Goal: Navigation & Orientation: Find specific page/section

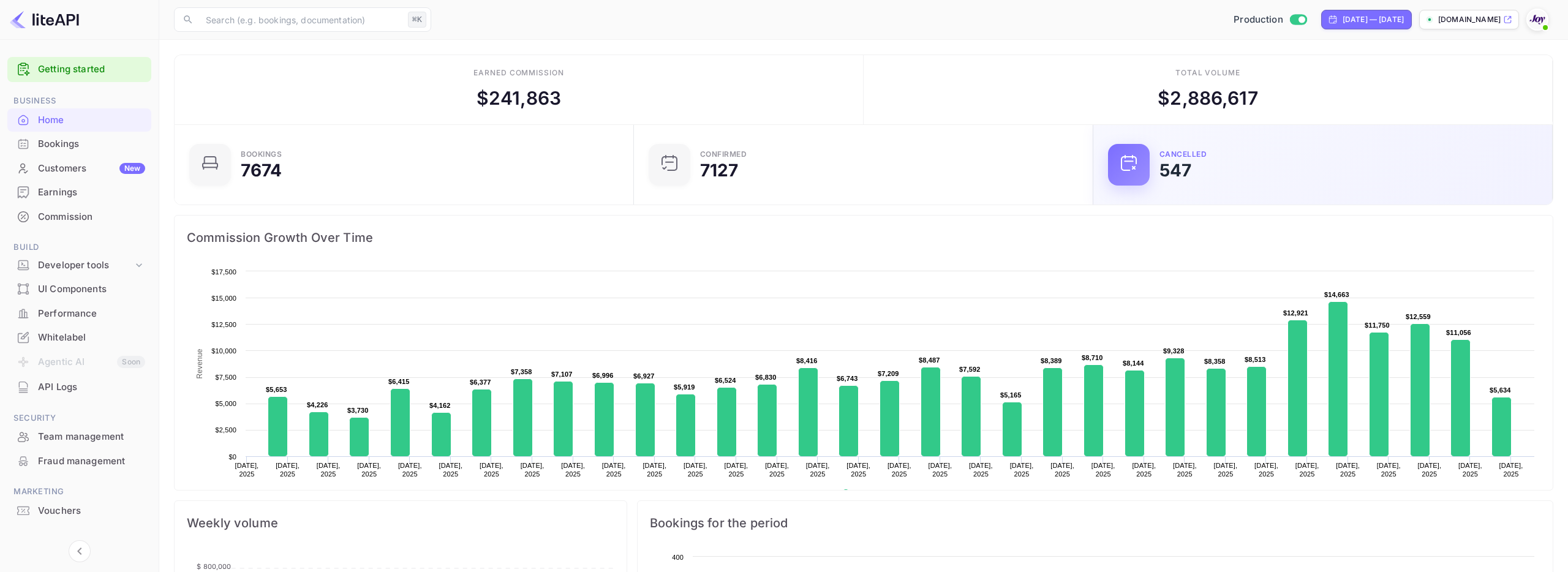
scroll to position [199, 452]
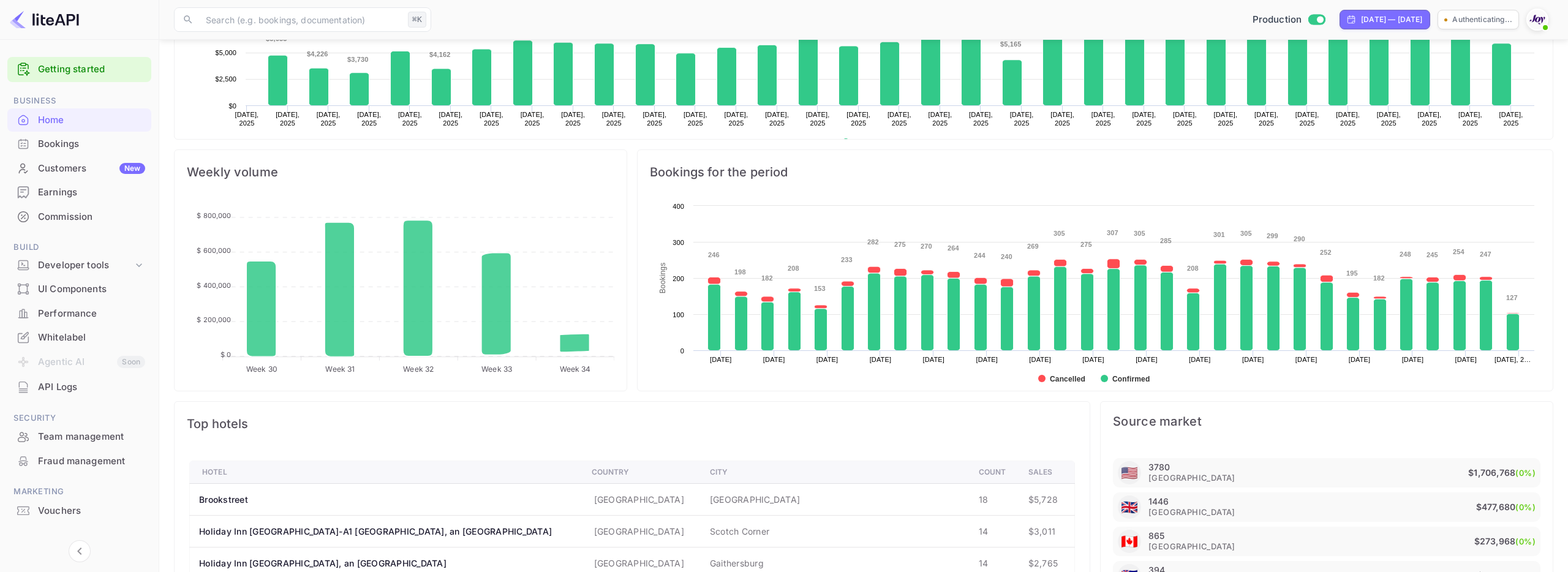
scroll to position [393, 0]
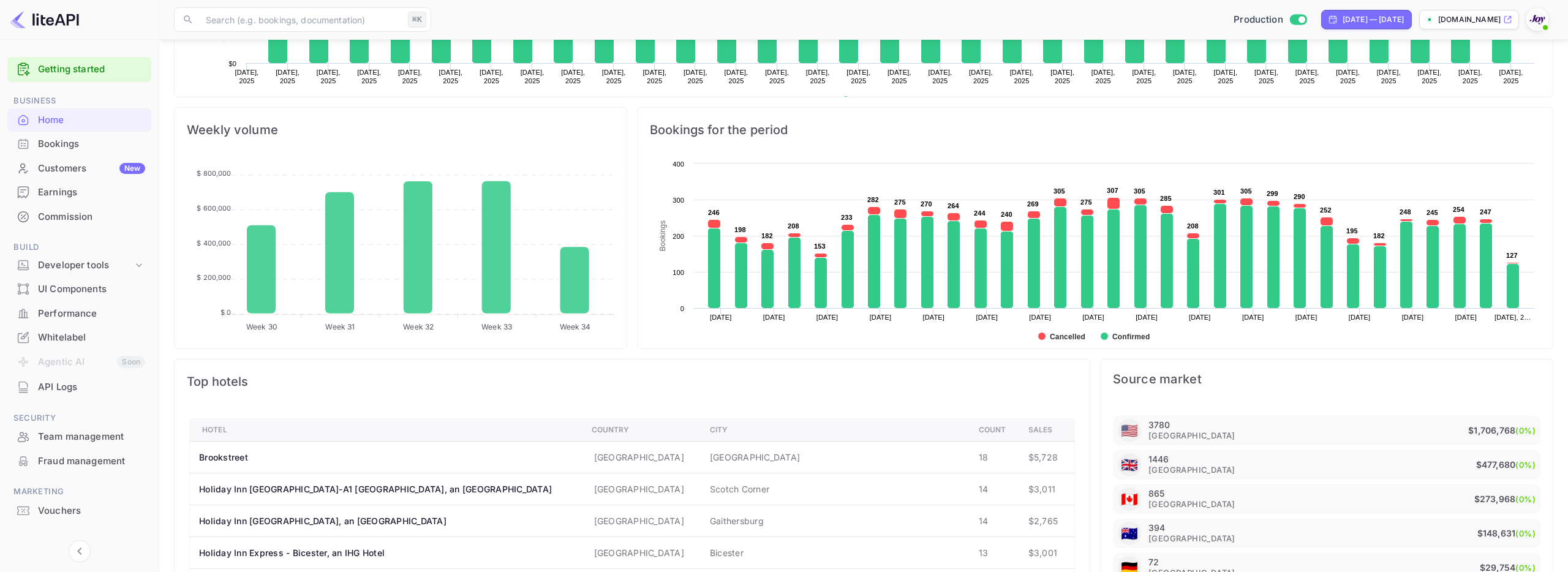
click at [99, 219] on div "Commission" at bounding box center [91, 217] width 107 height 14
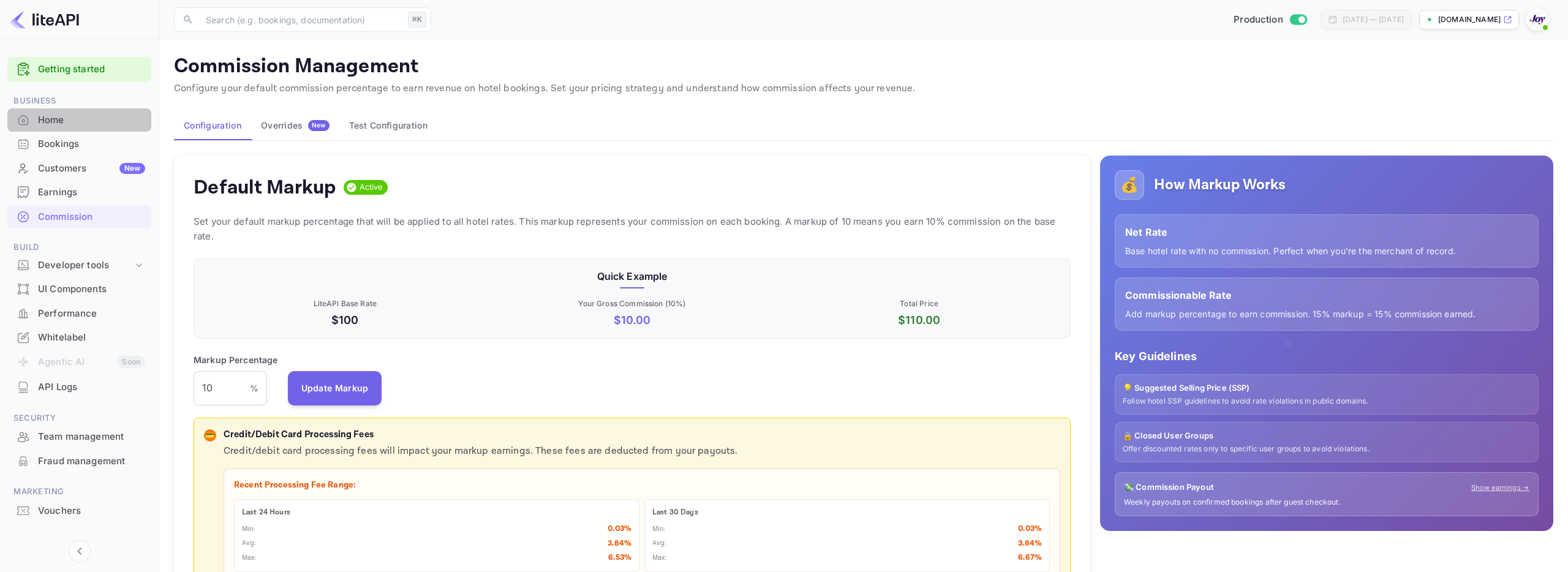
click at [71, 118] on div "Home" at bounding box center [91, 120] width 107 height 14
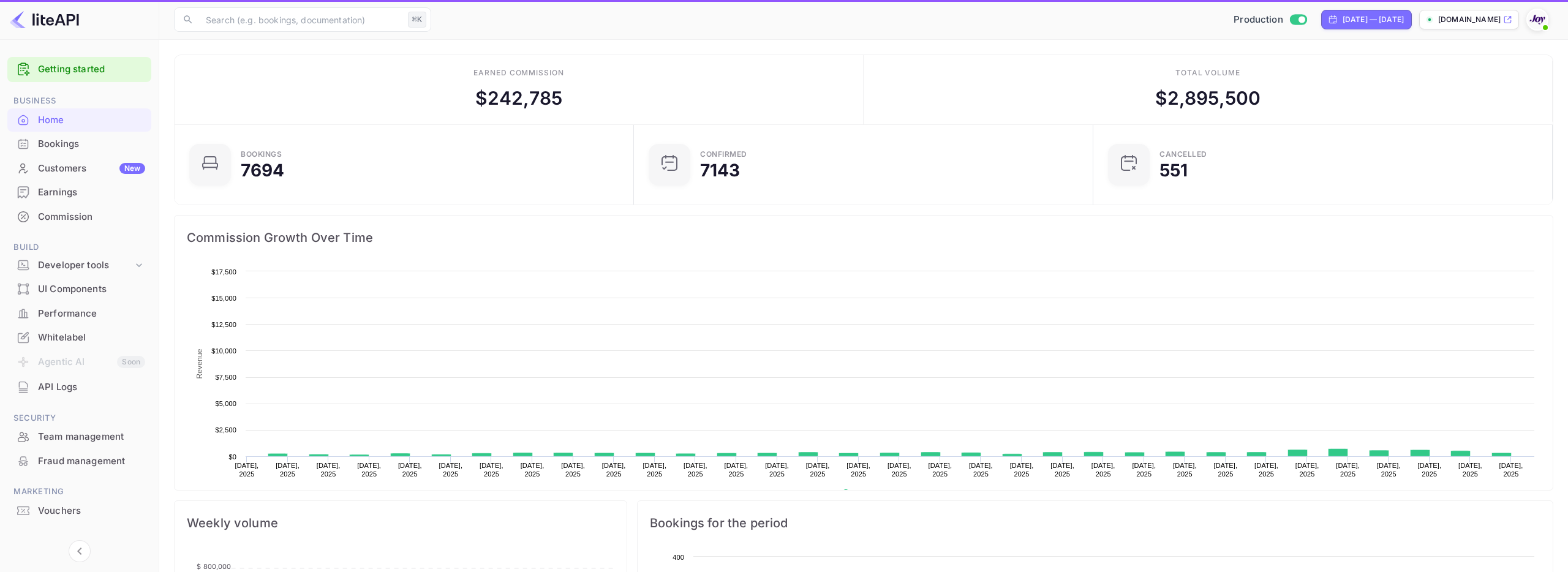
scroll to position [199, 452]
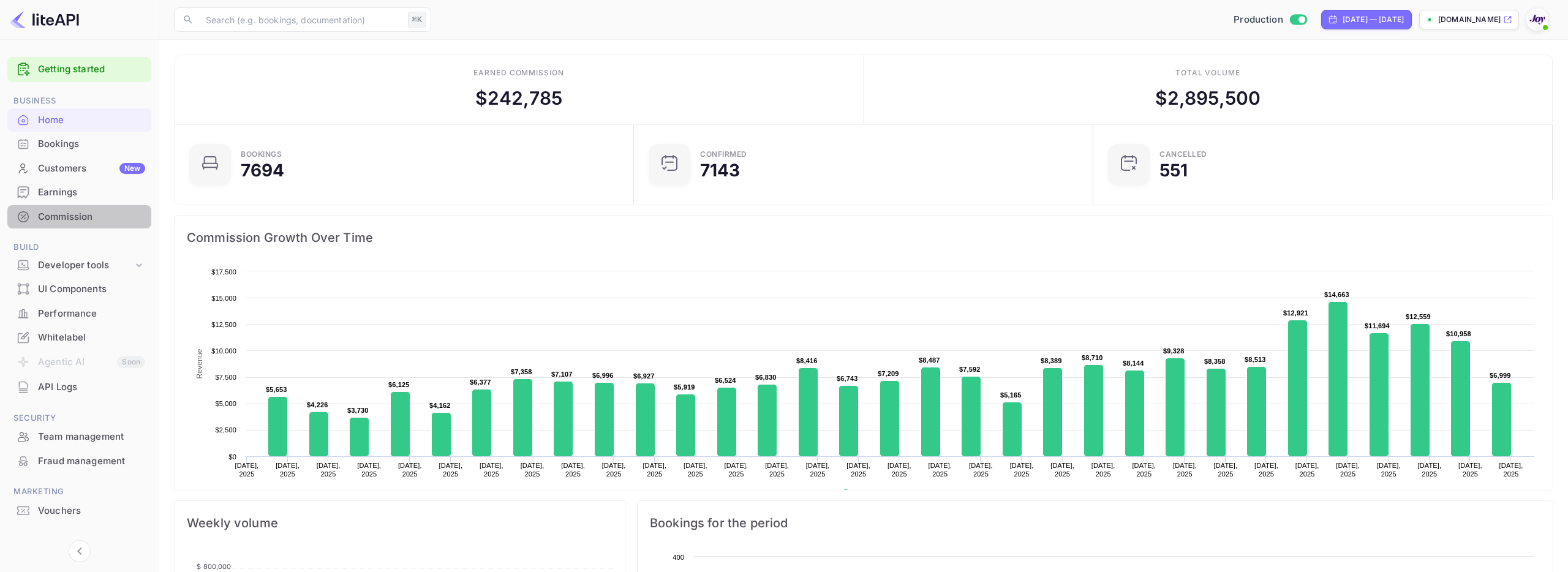
click at [71, 212] on div "Commission" at bounding box center [91, 217] width 107 height 14
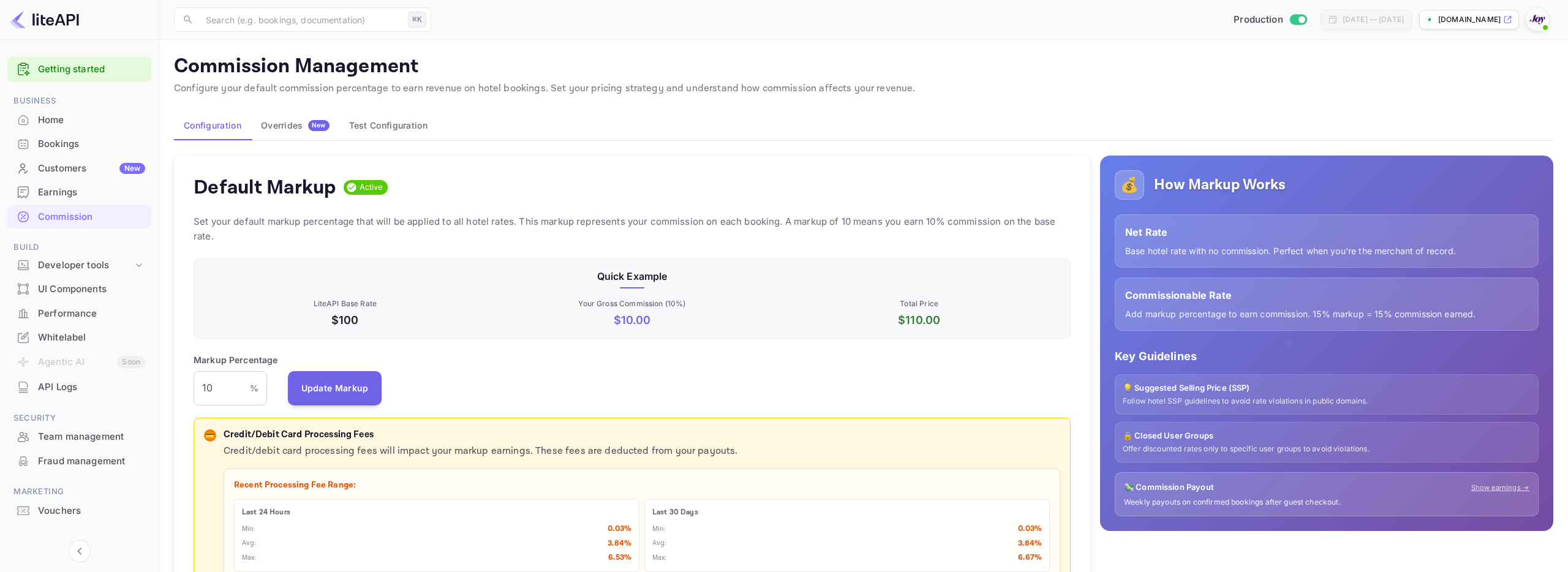
scroll to position [217, 878]
click at [300, 126] on div "Overrides New" at bounding box center [295, 125] width 68 height 11
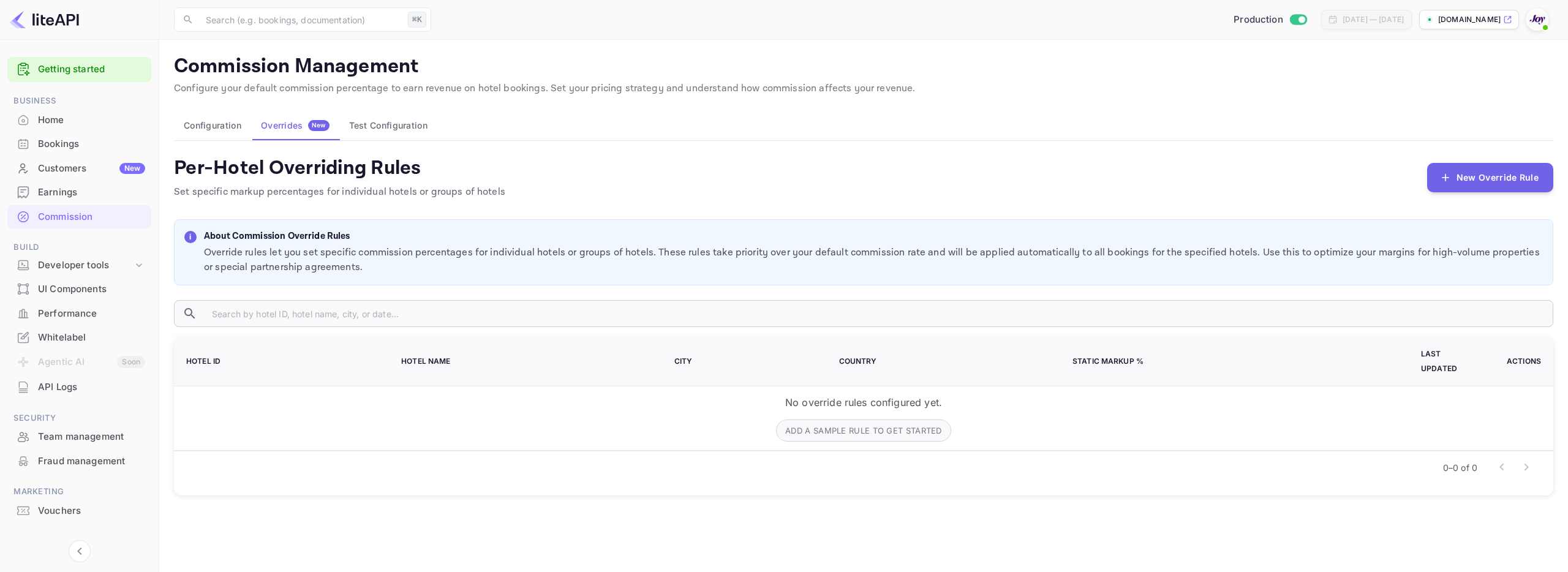
click at [365, 125] on button "Test Configuration" at bounding box center [388, 125] width 98 height 30
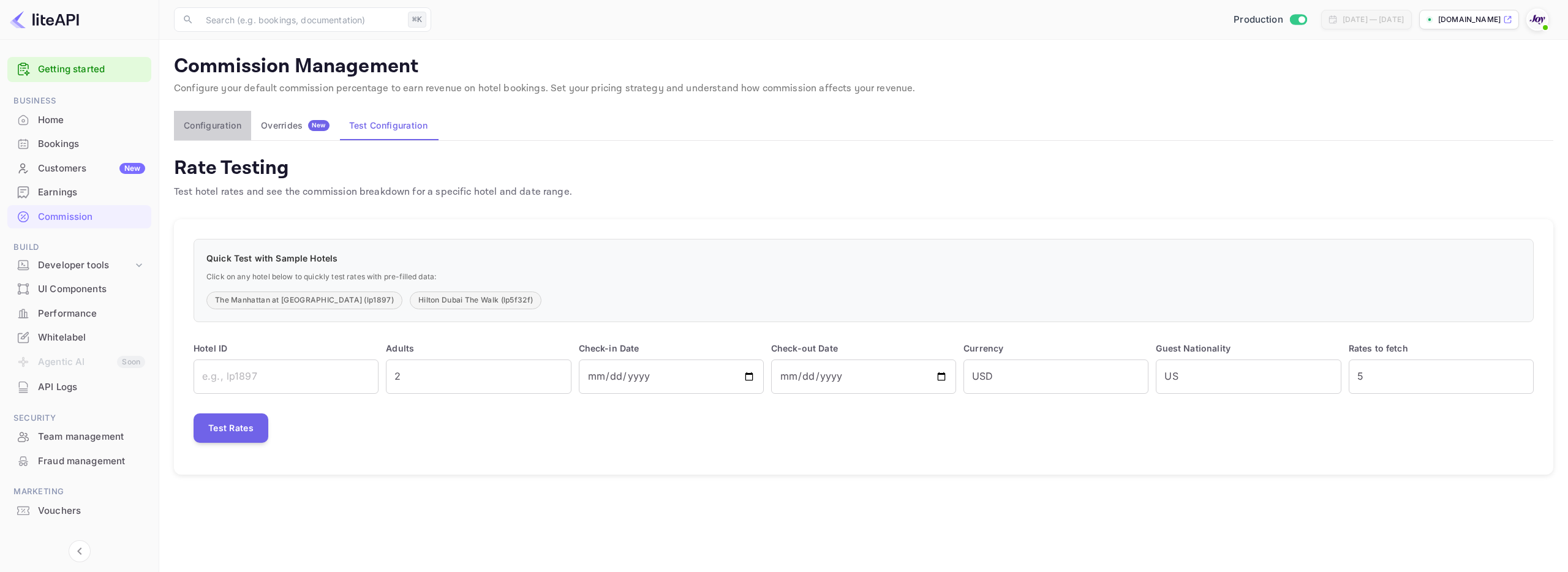
click at [229, 136] on button "Configuration" at bounding box center [212, 125] width 77 height 30
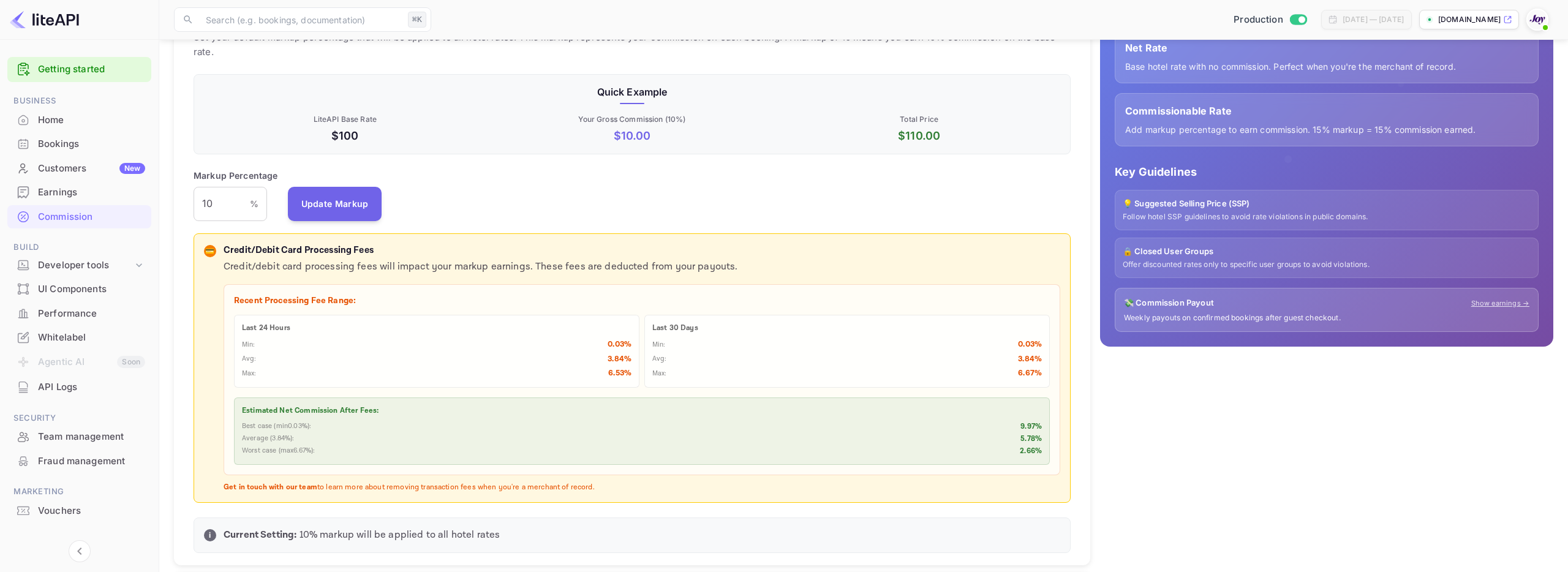
scroll to position [170, 0]
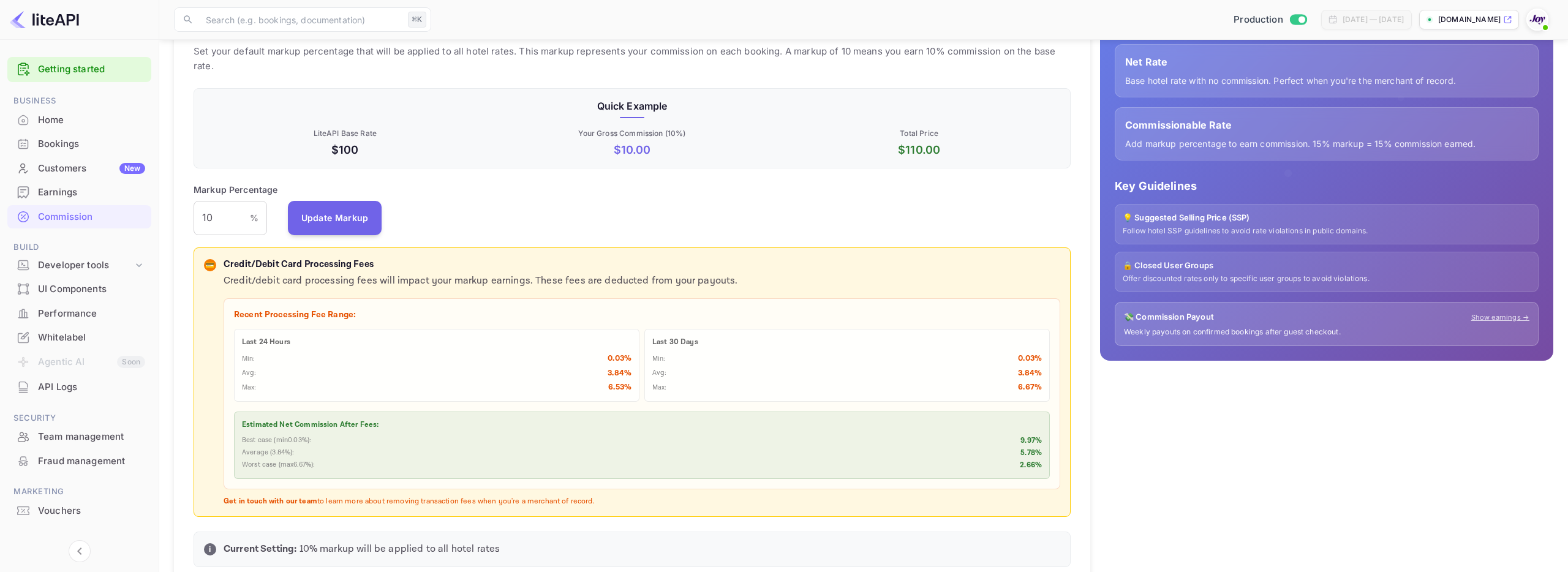
click at [38, 116] on div "Home" at bounding box center [91, 120] width 107 height 14
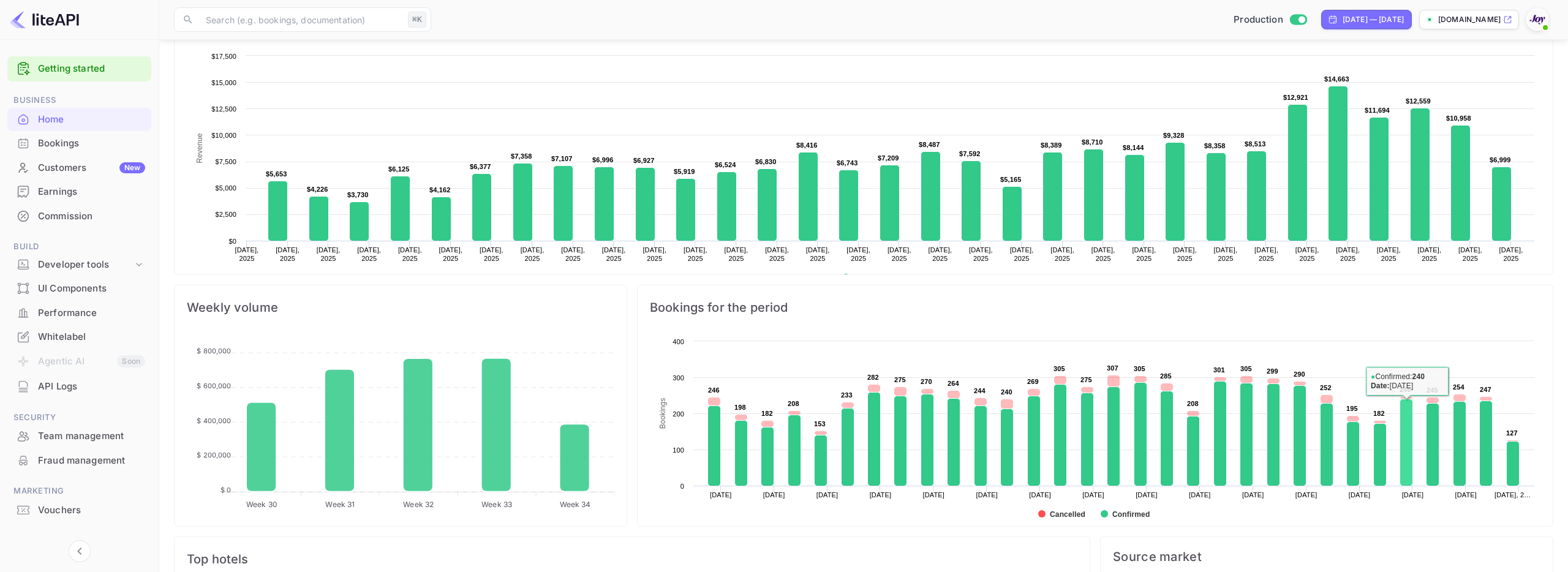
scroll to position [219, 0]
